Goal: Task Accomplishment & Management: Use online tool/utility

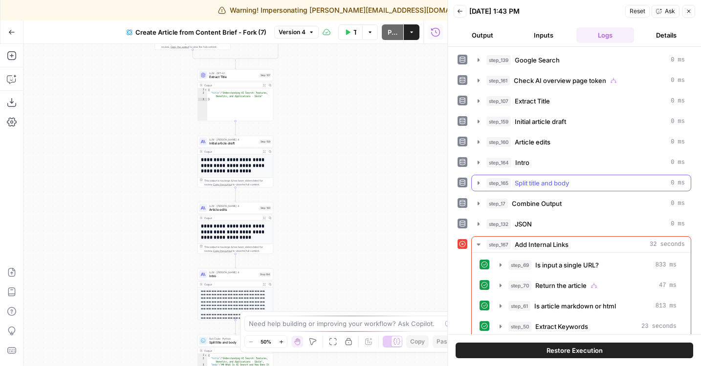
scroll to position [30, 0]
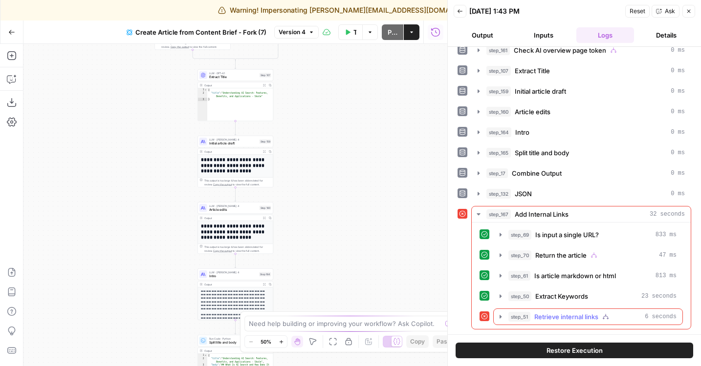
click at [547, 313] on span "Retrieve internal links" at bounding box center [566, 317] width 64 height 10
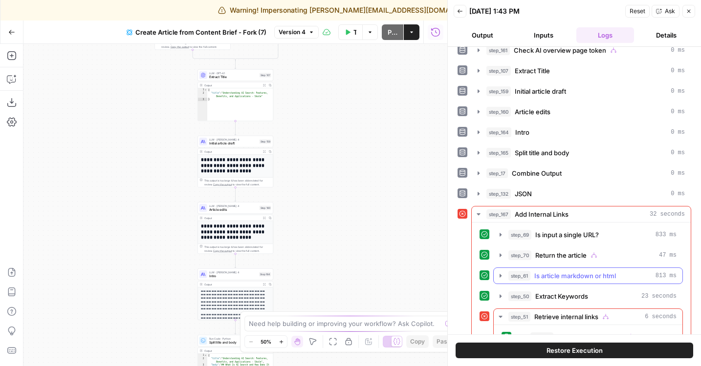
scroll to position [76, 0]
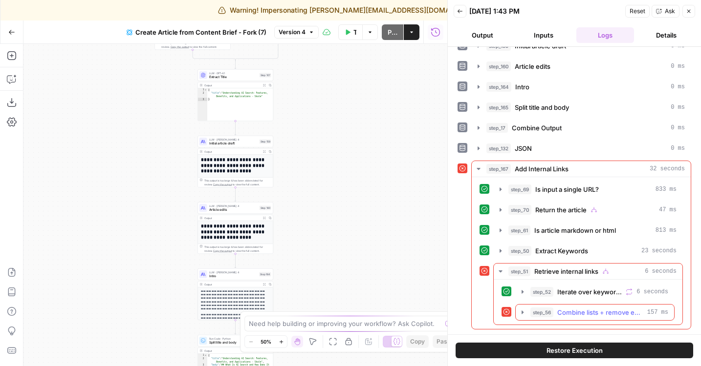
click at [537, 316] on span "step_56" at bounding box center [541, 313] width 23 height 10
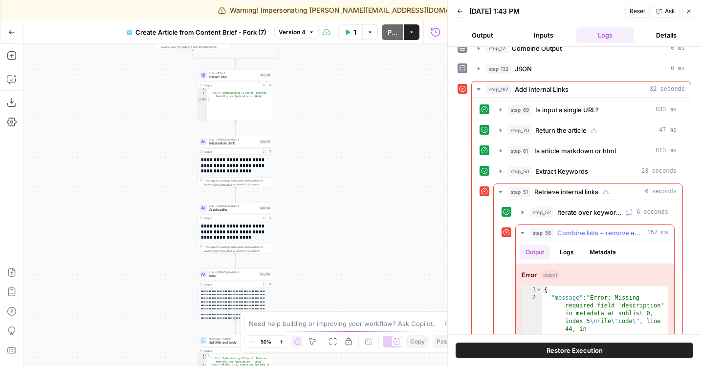
scroll to position [220, 0]
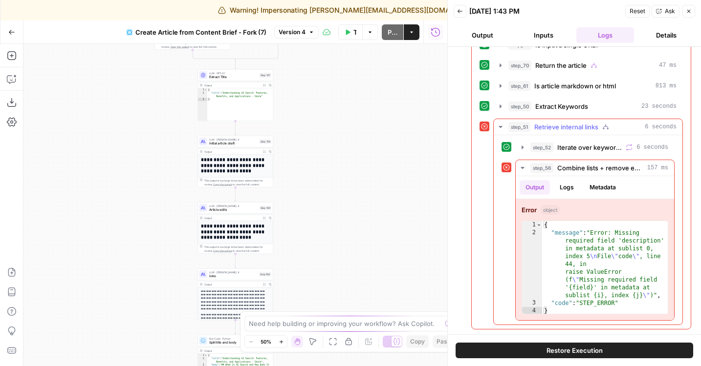
click at [572, 151] on span "Iterate over keywords" at bounding box center [589, 148] width 64 height 10
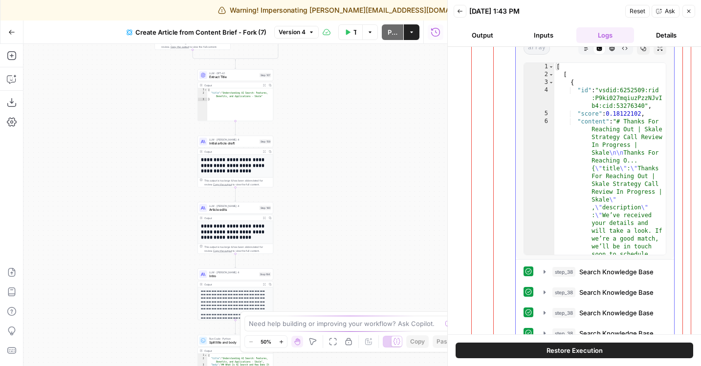
scroll to position [338, 0]
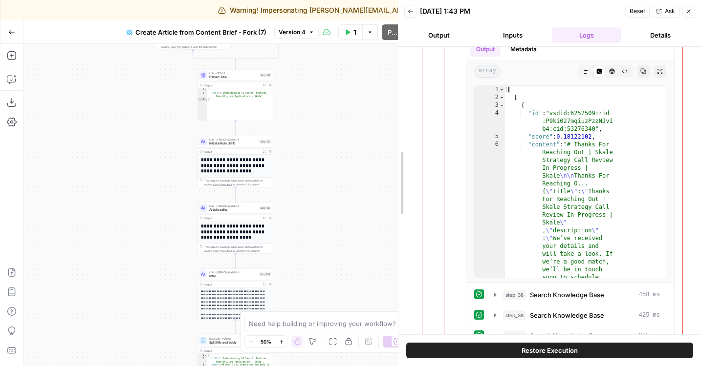
drag, startPoint x: 448, startPoint y: 211, endPoint x: 397, endPoint y: 210, distance: 50.8
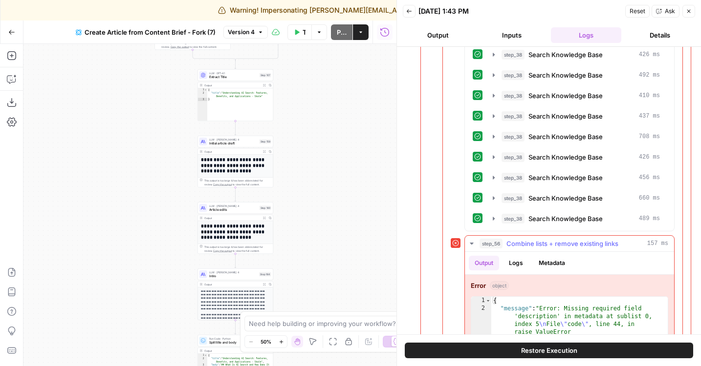
scroll to position [539, 0]
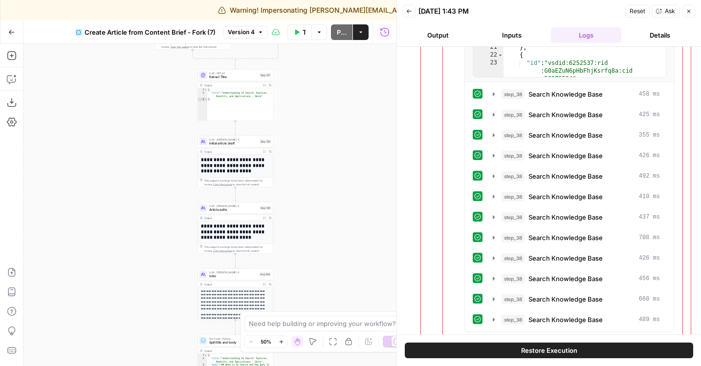
click at [549, 353] on span "Restore Execution" at bounding box center [549, 351] width 56 height 10
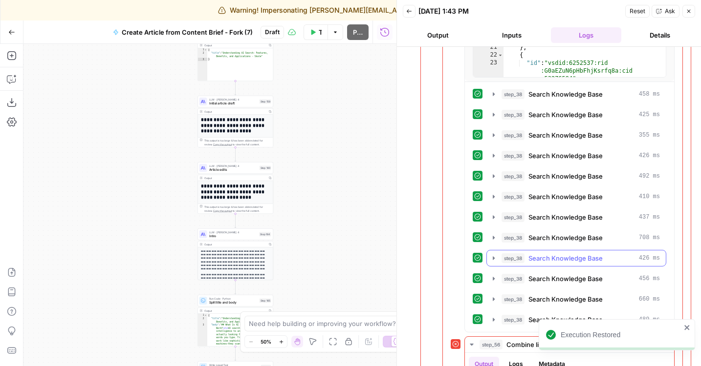
scroll to position [660, 0]
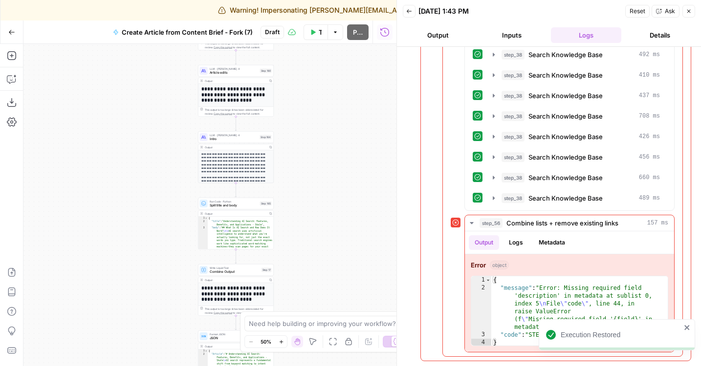
drag, startPoint x: 318, startPoint y: 266, endPoint x: 330, endPoint y: 98, distance: 168.9
click at [325, 102] on div "true false Workflow Set Inputs Inputs Google Search Google Search Step 139 Outp…" at bounding box center [209, 205] width 373 height 322
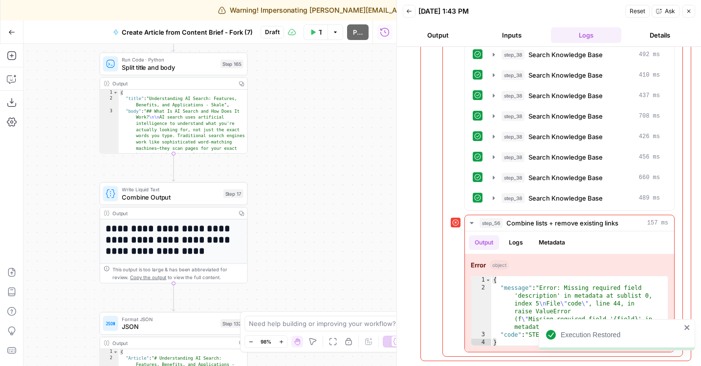
drag, startPoint x: 319, startPoint y: 223, endPoint x: 400, endPoint y: 24, distance: 214.7
click at [398, 27] on body "Execution Restored Warning! Impersonating andrea@airops.com Finish impersonatio…" at bounding box center [350, 183] width 701 height 366
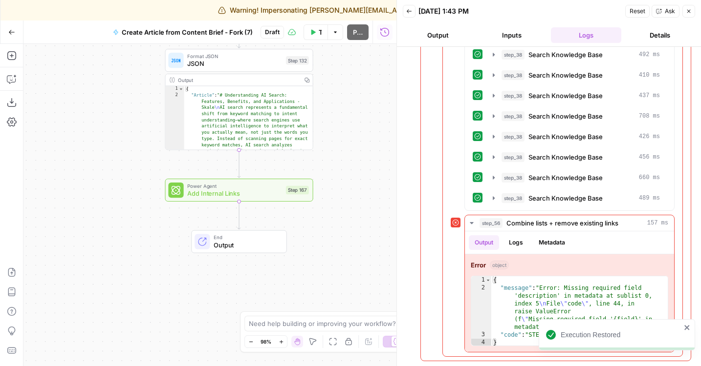
drag, startPoint x: 376, startPoint y: 253, endPoint x: 366, endPoint y: 163, distance: 90.9
click at [366, 163] on div "true false Workflow Set Inputs Inputs Google Search Google Search Step 139 Outp…" at bounding box center [209, 205] width 373 height 322
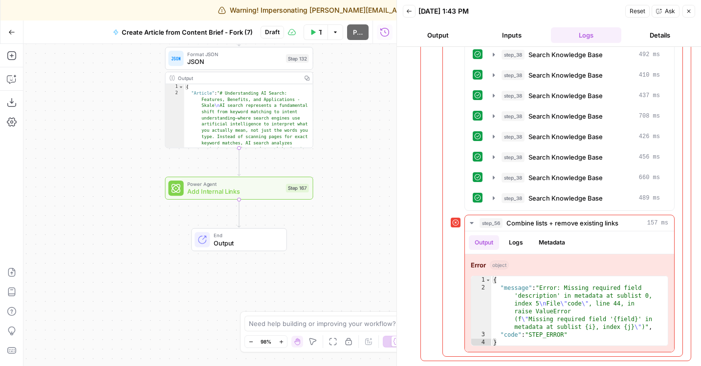
click at [262, 193] on span "Add Internal Links" at bounding box center [234, 192] width 95 height 10
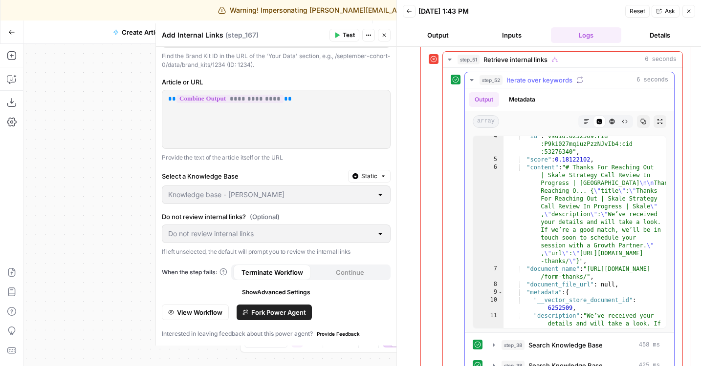
scroll to position [363, 0]
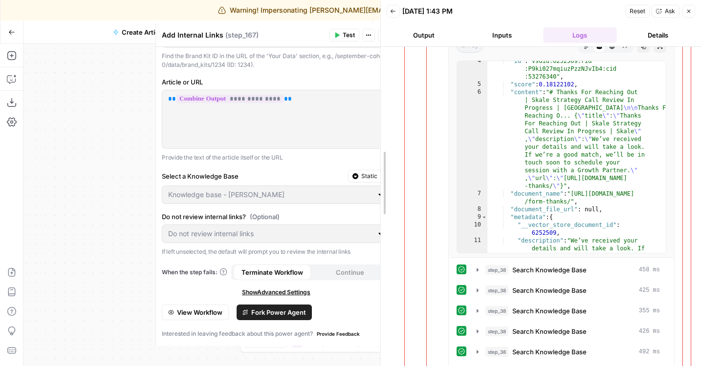
drag, startPoint x: 399, startPoint y: 232, endPoint x: 354, endPoint y: 223, distance: 45.9
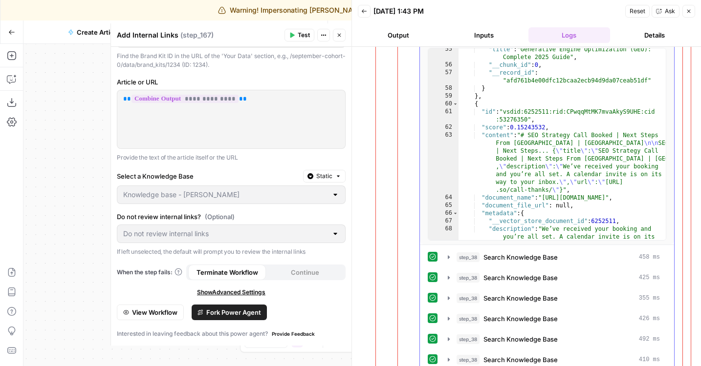
scroll to position [352, 0]
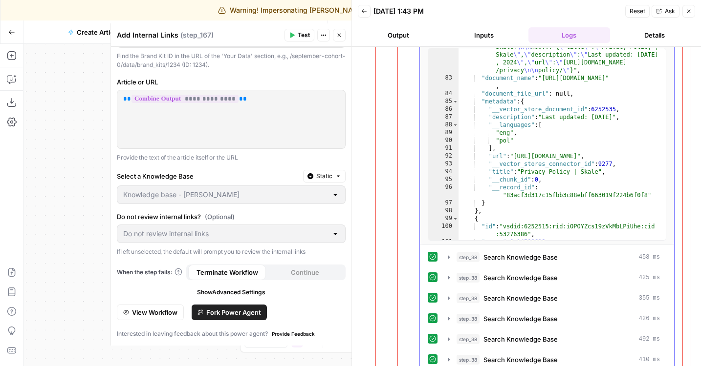
type textarea "**********"
click at [577, 175] on div ""content" : "# Privacy Policy | Skale \n\n Privacy Policy | Skale \n\n Book a S…" at bounding box center [561, 150] width 207 height 247
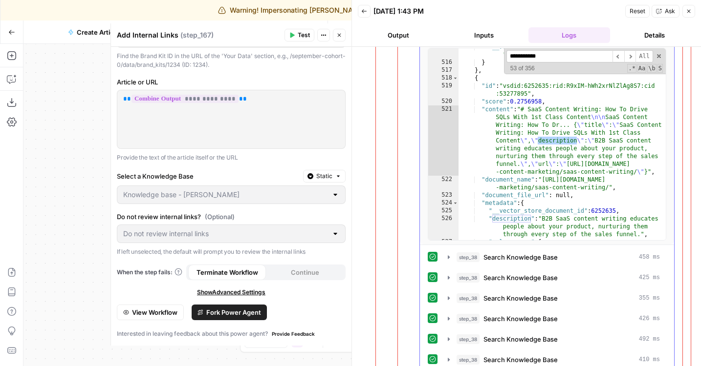
scroll to position [0, 0]
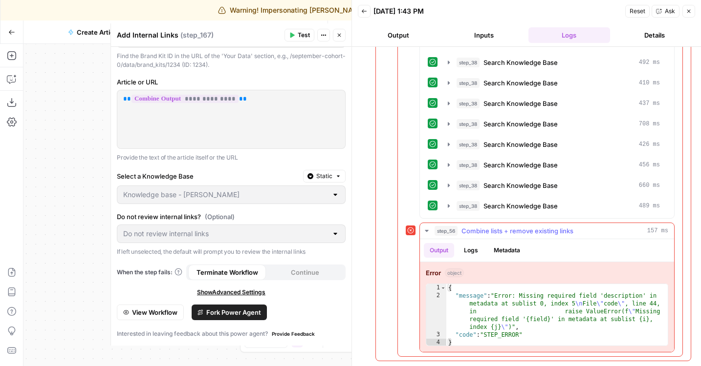
type input "**********"
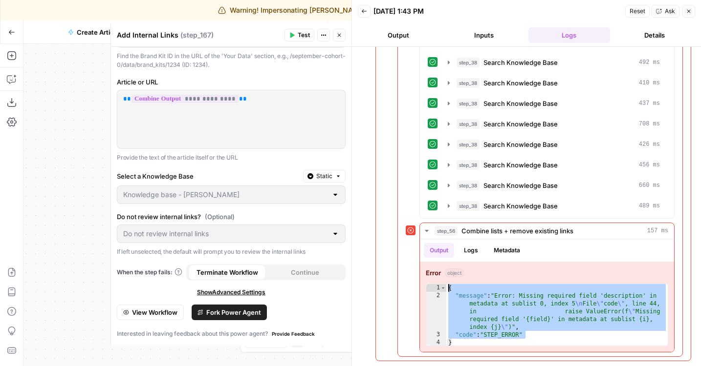
drag, startPoint x: 544, startPoint y: 337, endPoint x: 415, endPoint y: 243, distance: 159.9
click at [415, 243] on div "**********" at bounding box center [539, 288] width 269 height 130
type textarea "**********"
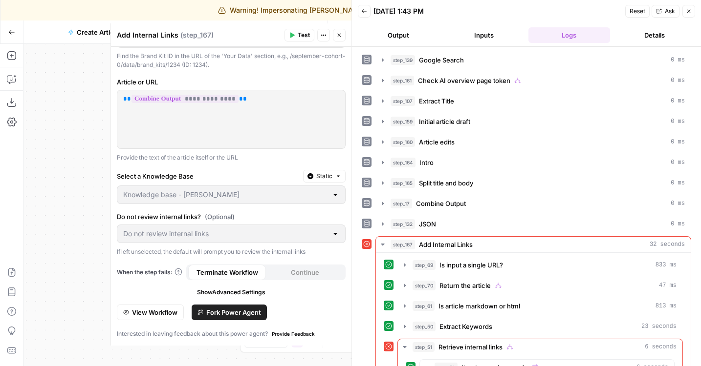
click at [342, 37] on button "Close" at bounding box center [339, 35] width 13 height 13
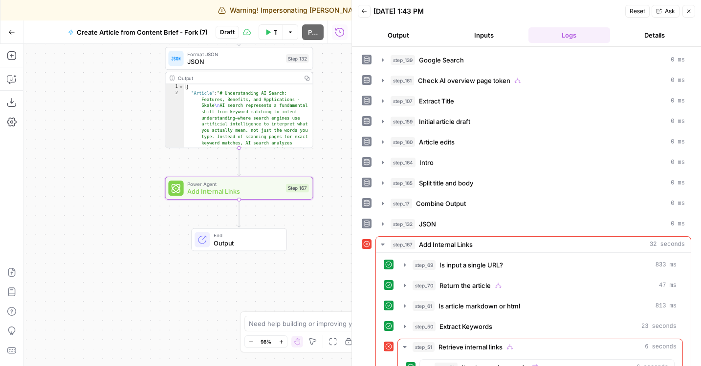
click at [368, 11] on button "Back" at bounding box center [364, 11] width 13 height 13
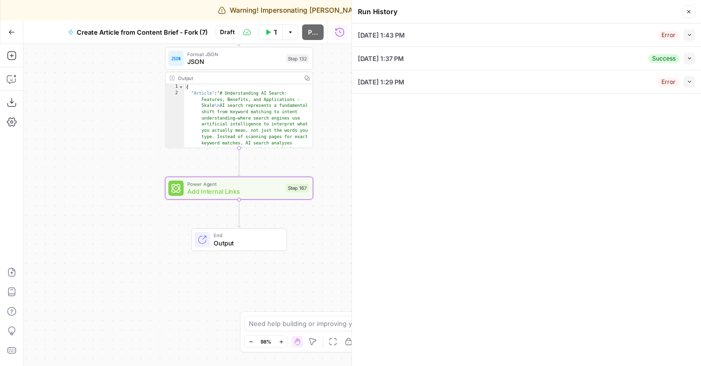
click at [687, 35] on icon "button" at bounding box center [688, 34] width 5 height 5
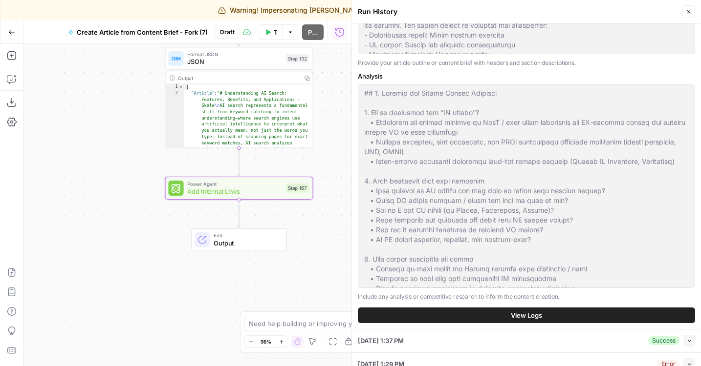
scroll to position [309, 0]
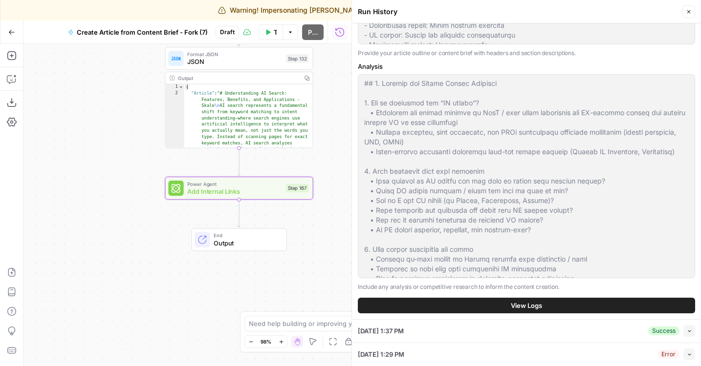
click at [423, 305] on button "View Logs" at bounding box center [526, 306] width 337 height 16
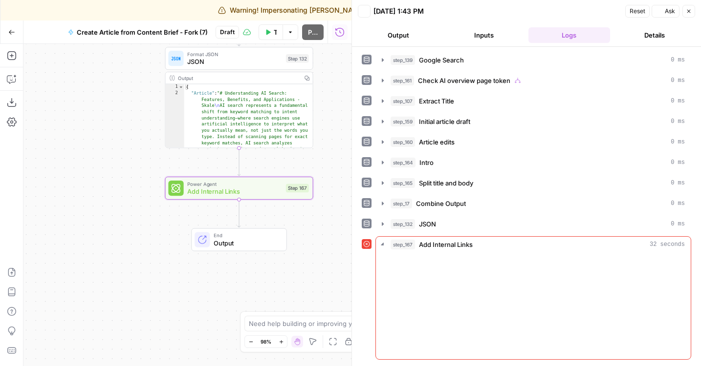
scroll to position [0, 0]
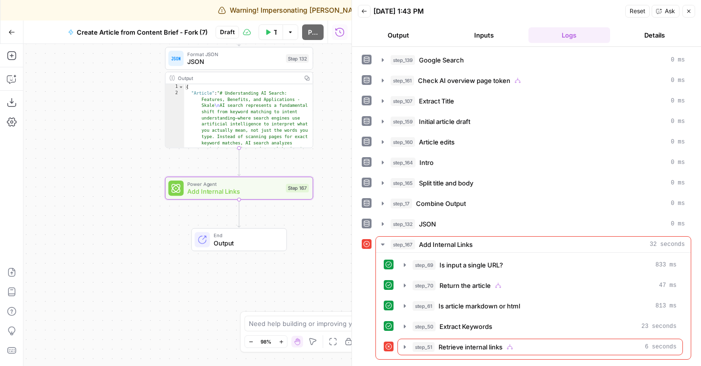
click at [242, 194] on span "Add Internal Links" at bounding box center [234, 192] width 95 height 10
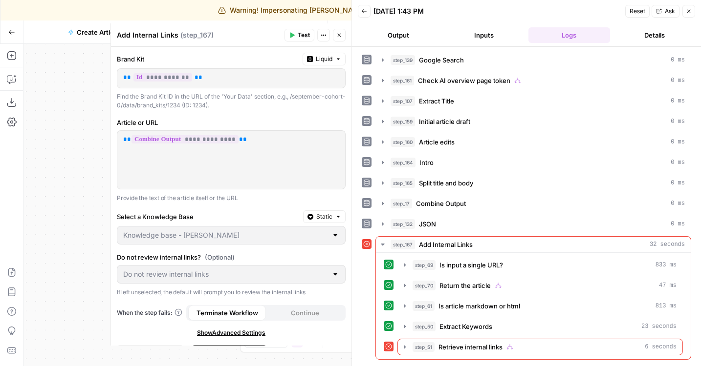
scroll to position [41, 0]
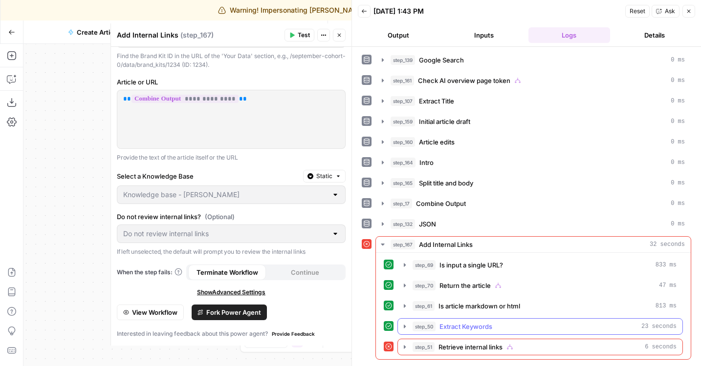
click at [468, 325] on span "Extract Keywords" at bounding box center [465, 327] width 53 height 10
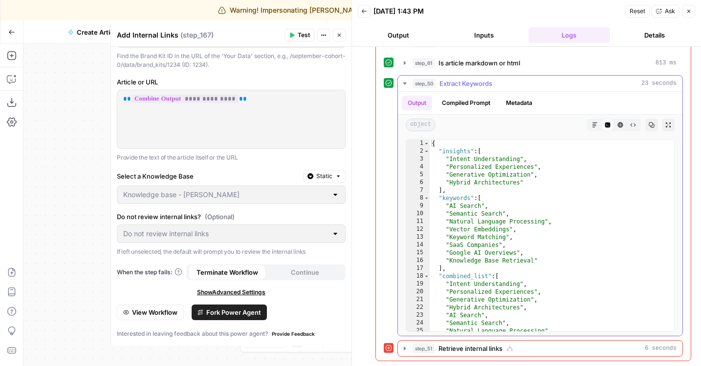
scroll to position [58, 0]
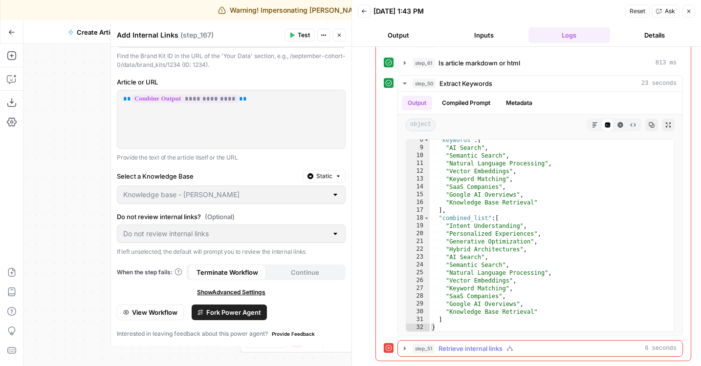
click at [415, 344] on span "step_51" at bounding box center [423, 349] width 22 height 10
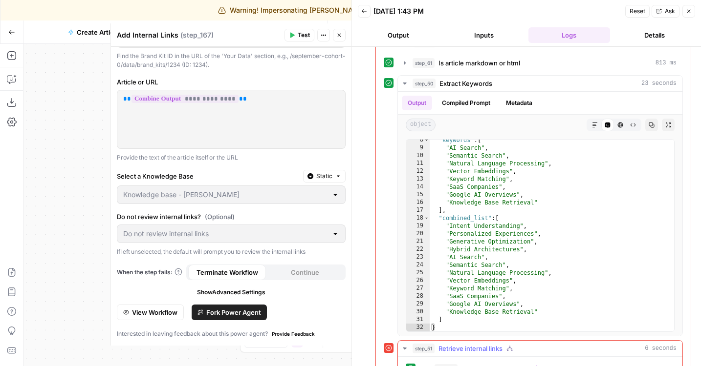
scroll to position [289, 0]
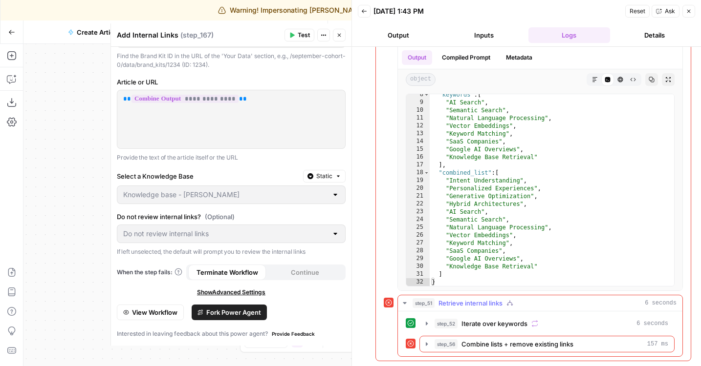
click at [469, 340] on span "Combine lists + remove existing links" at bounding box center [517, 345] width 112 height 10
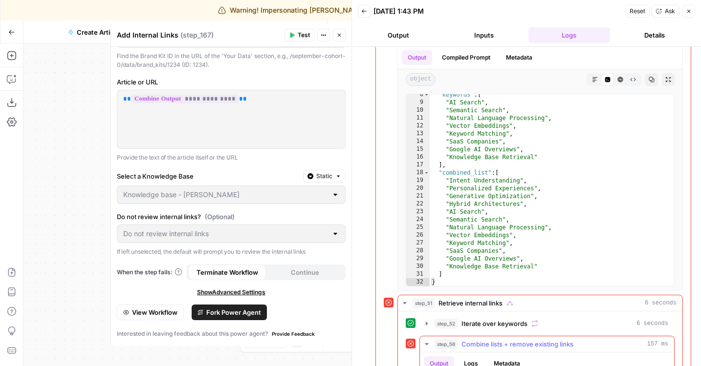
scroll to position [402, 0]
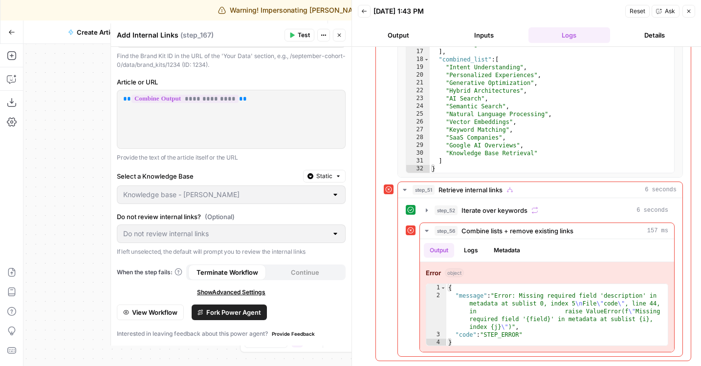
click at [687, 9] on icon "button" at bounding box center [688, 11] width 6 height 6
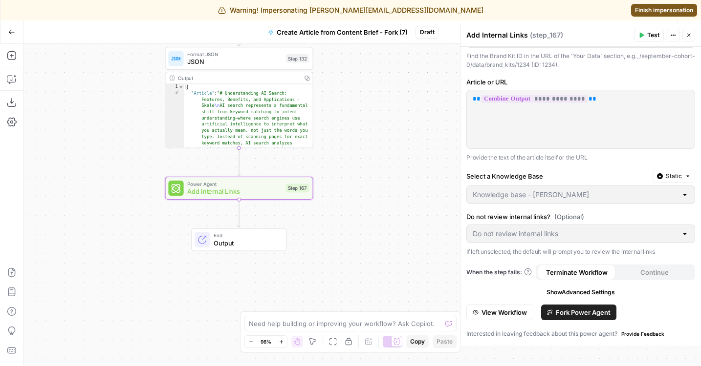
click at [654, 12] on span "Finish impersonation" at bounding box center [664, 10] width 58 height 9
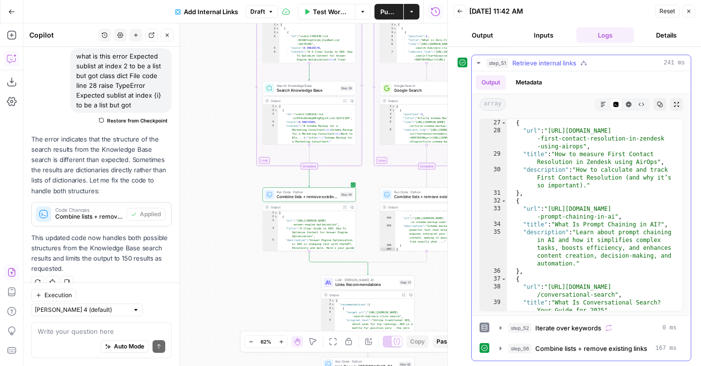
scroll to position [790, 0]
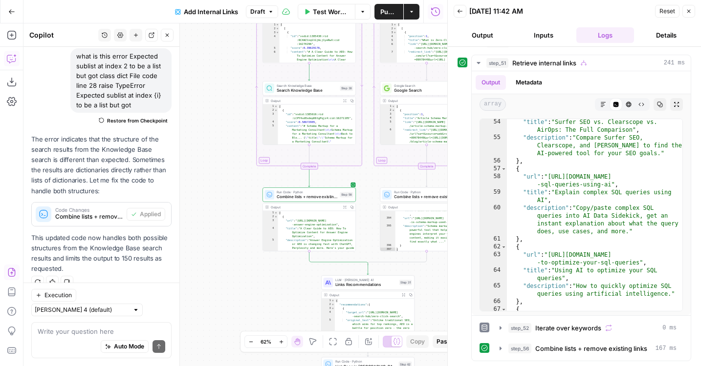
click at [252, 10] on span "Draft" at bounding box center [257, 11] width 15 height 9
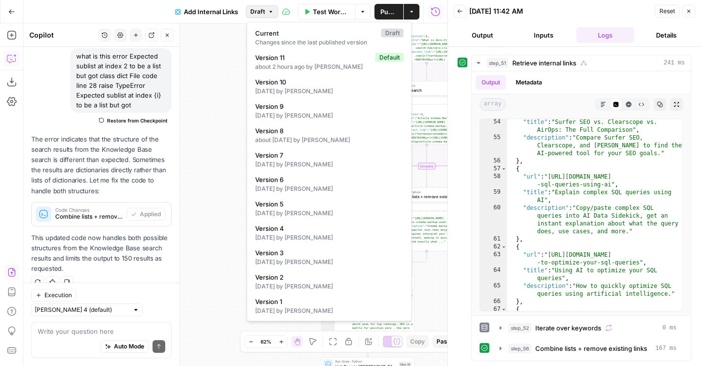
click at [252, 10] on span "Draft" at bounding box center [257, 11] width 15 height 9
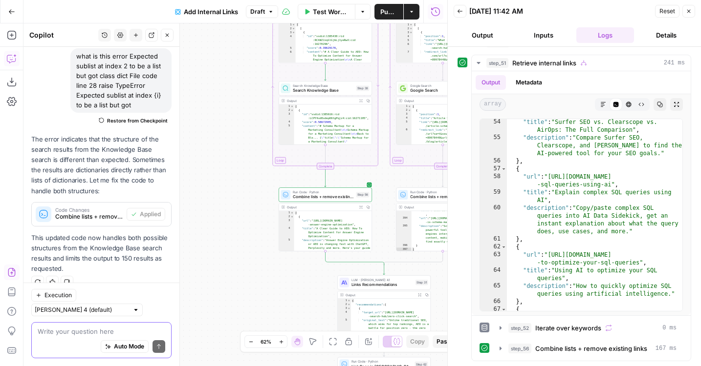
click at [83, 332] on textarea at bounding box center [102, 332] width 128 height 10
click at [95, 324] on div "Write your question here Auto Mode Send" at bounding box center [101, 340] width 140 height 36
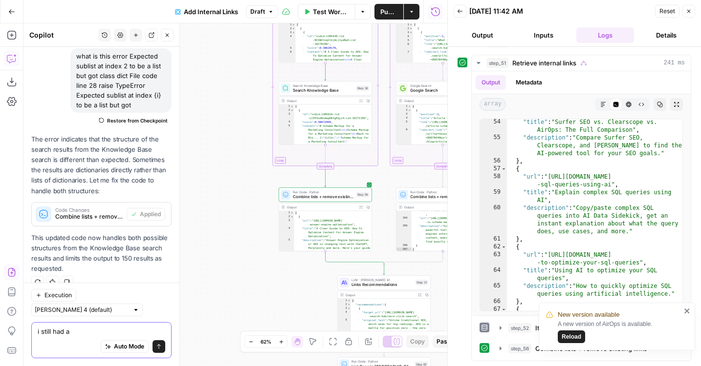
type textarea "i still had a"
click at [562, 338] on span "Reload" at bounding box center [571, 337] width 20 height 9
